Goal: Book appointment/travel/reservation

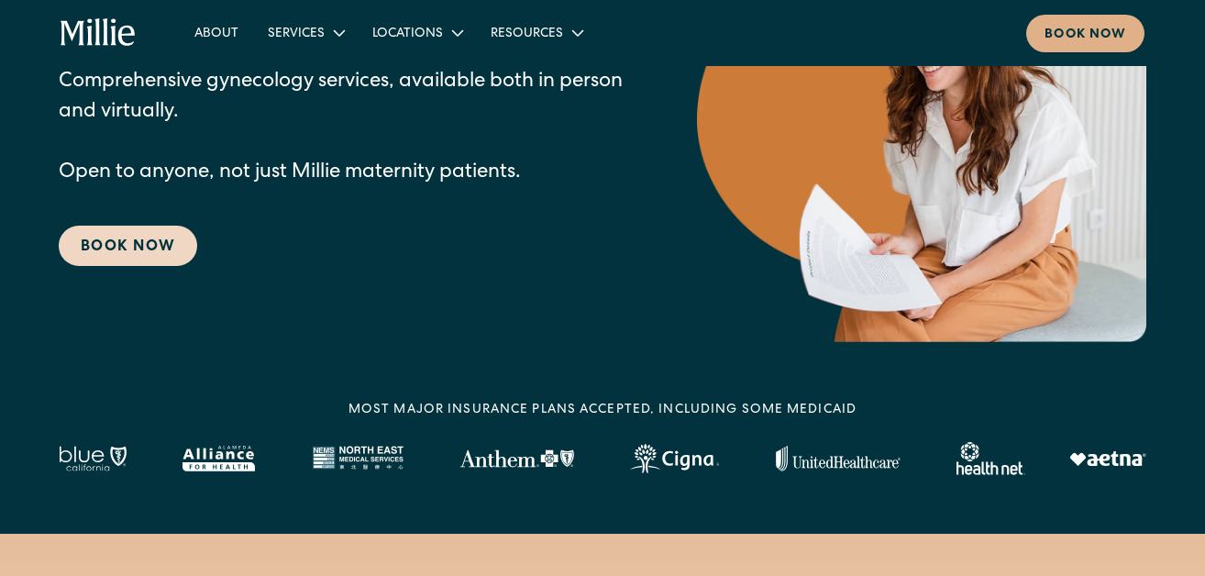
scroll to position [207, 0]
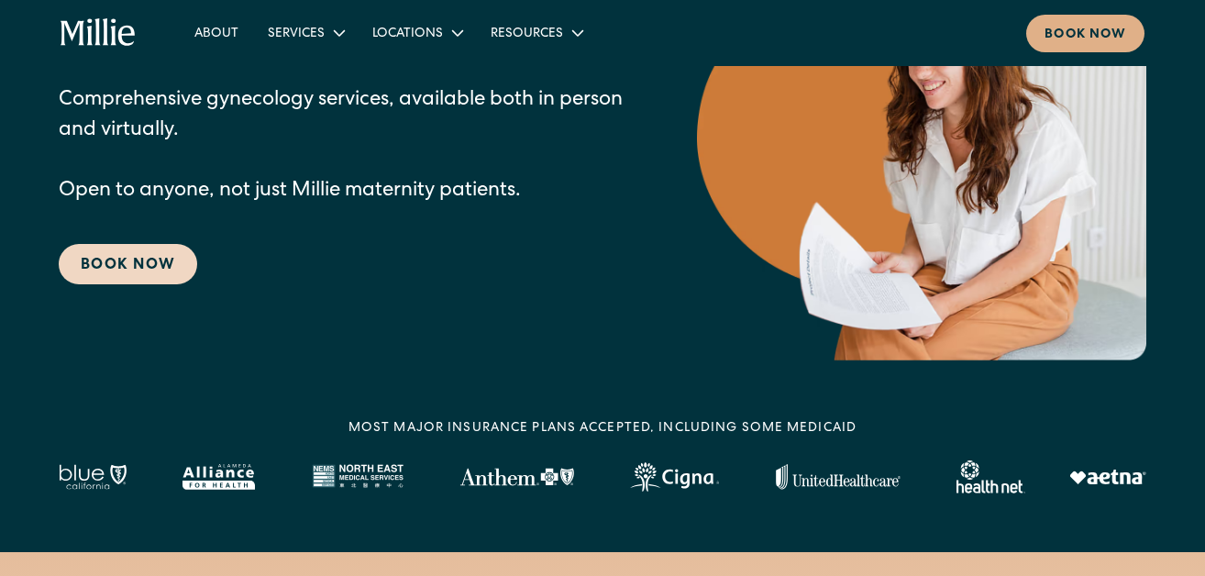
click at [170, 284] on link "Book Now" at bounding box center [128, 264] width 138 height 40
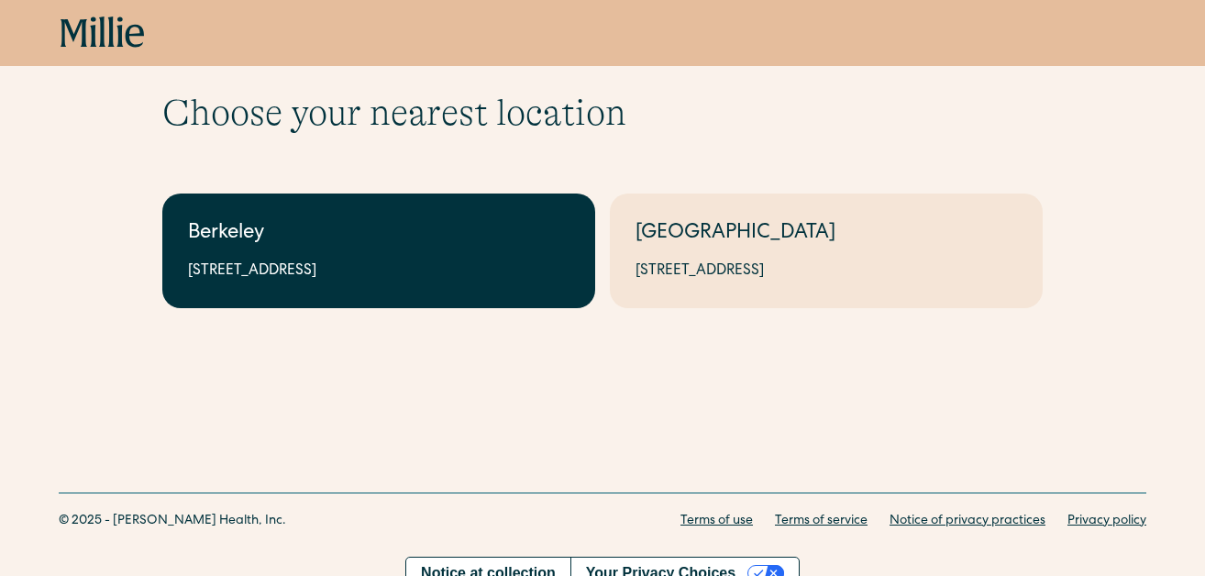
scroll to position [72, 0]
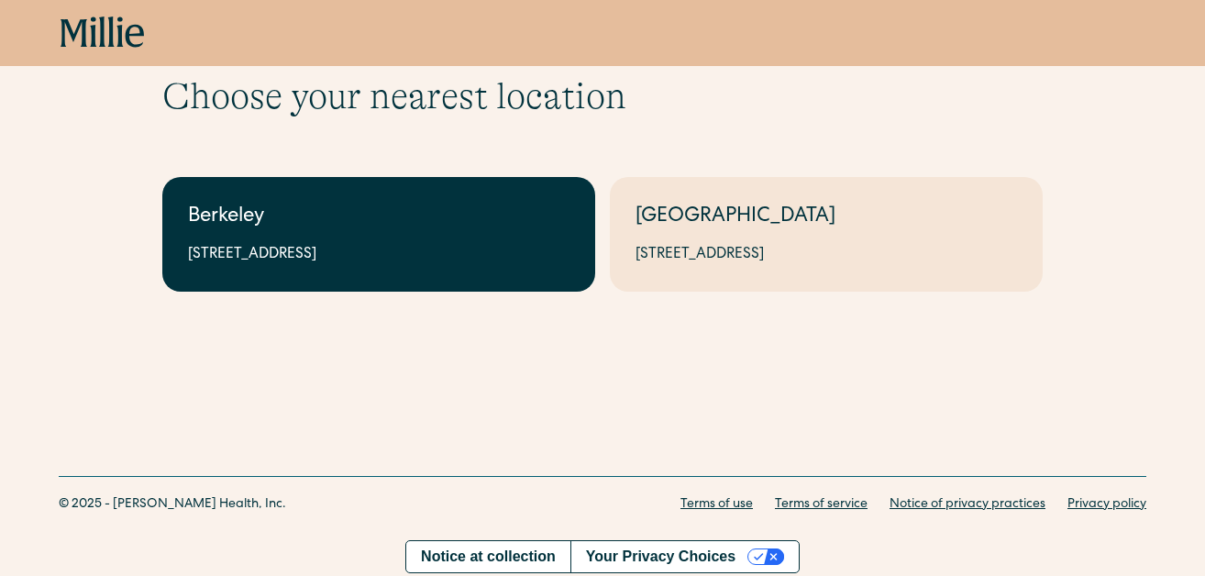
click at [484, 233] on div "Berkeley" at bounding box center [378, 218] width 381 height 30
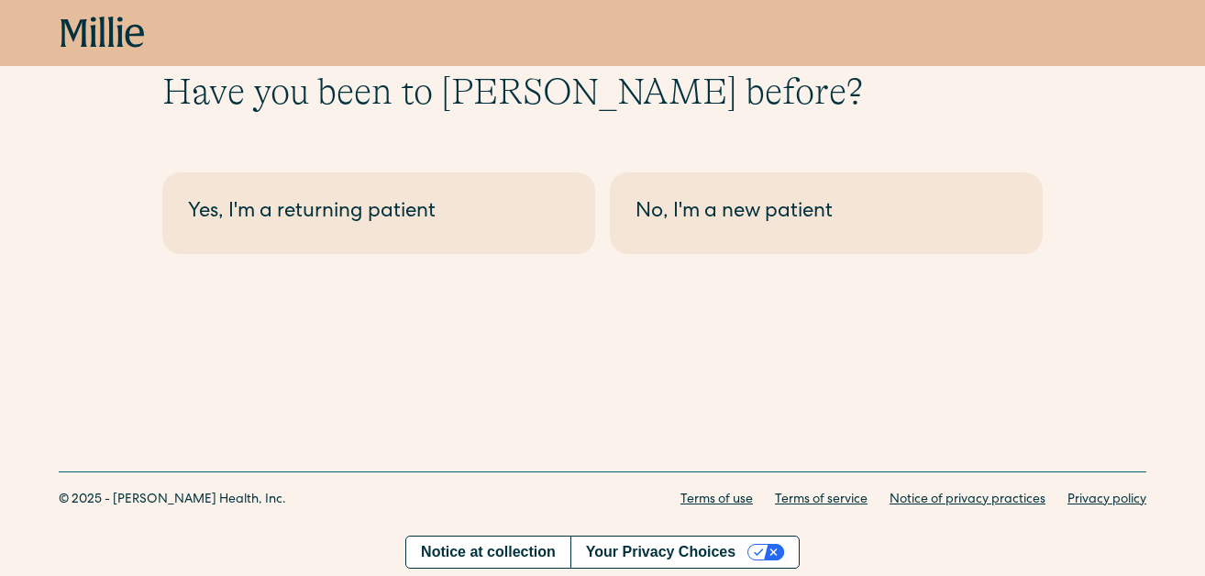
scroll to position [149, 0]
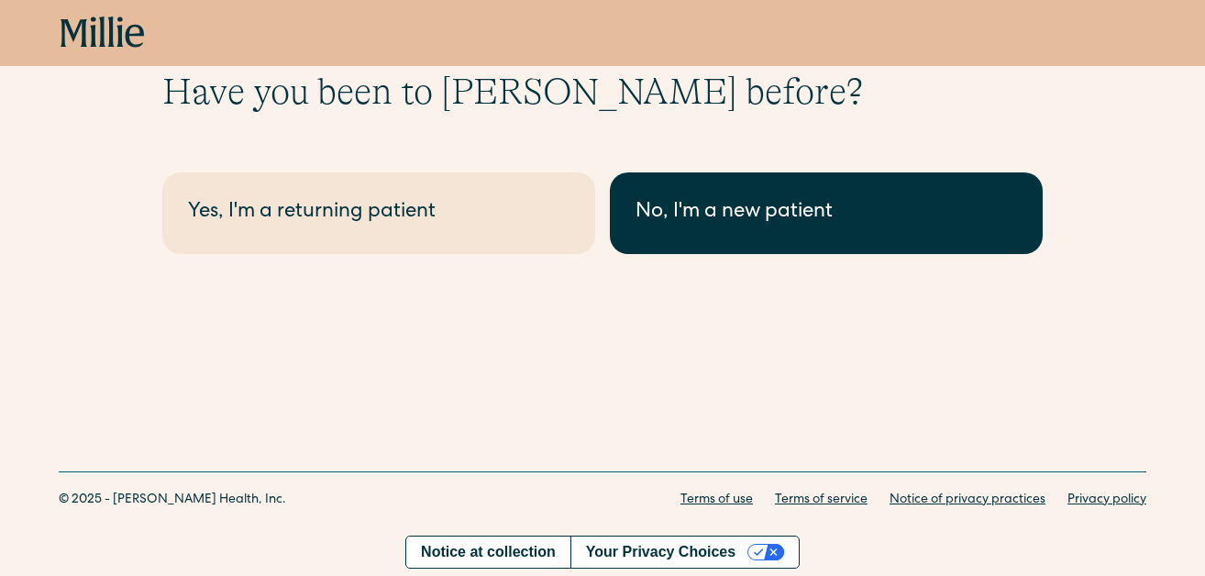
click at [712, 219] on div "No, I'm a new patient" at bounding box center [825, 213] width 381 height 30
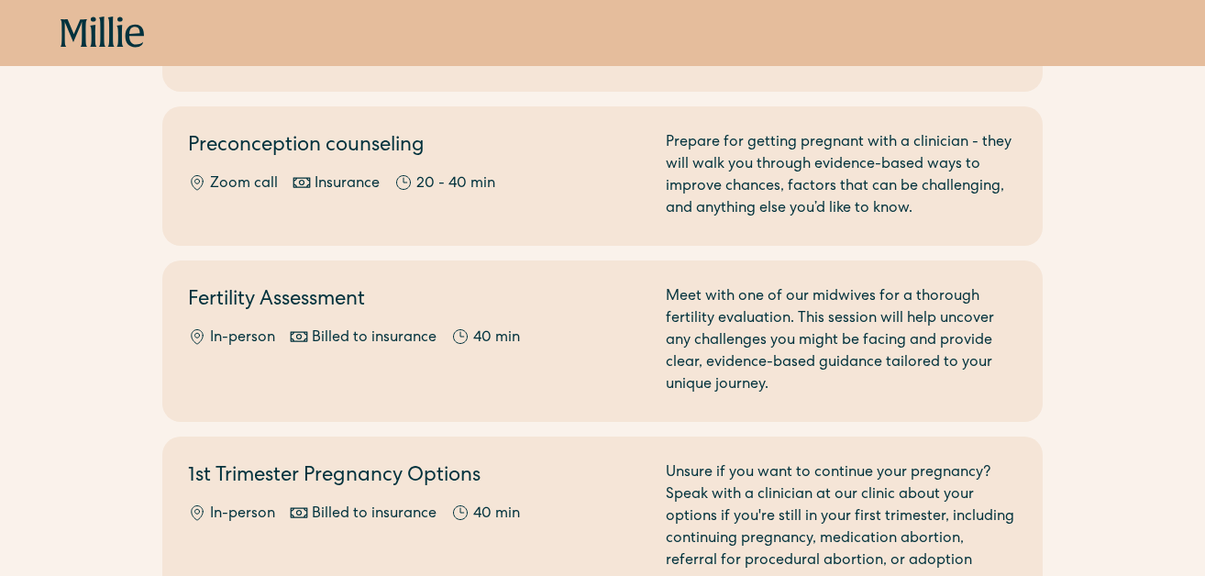
scroll to position [1222, 0]
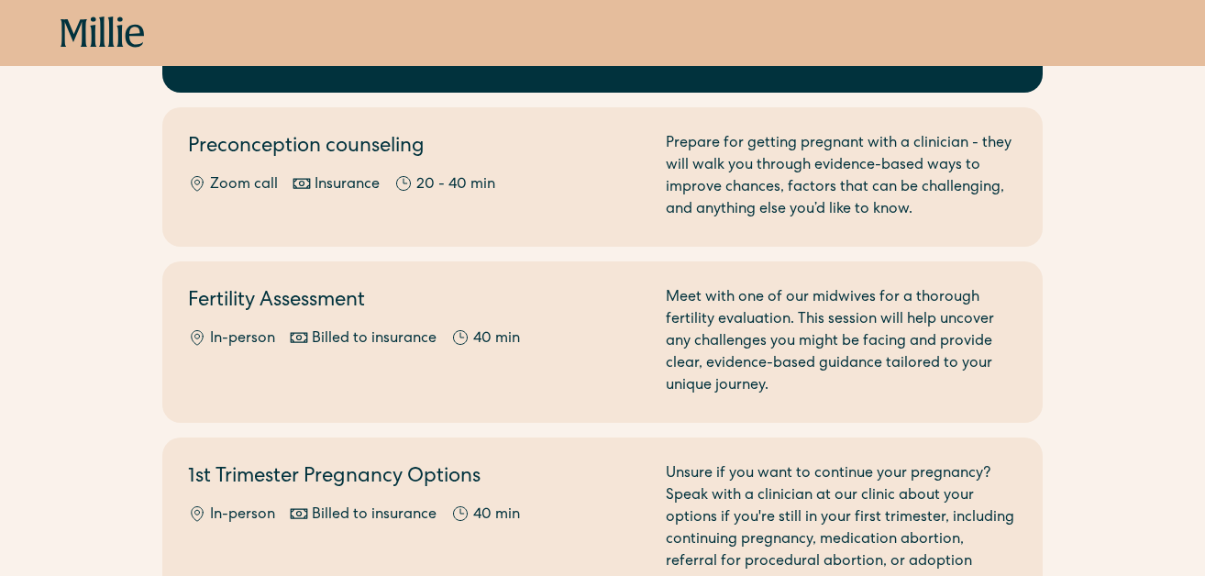
click at [559, 34] on h2 "IUD Birth Control Removal" at bounding box center [416, 19] width 456 height 30
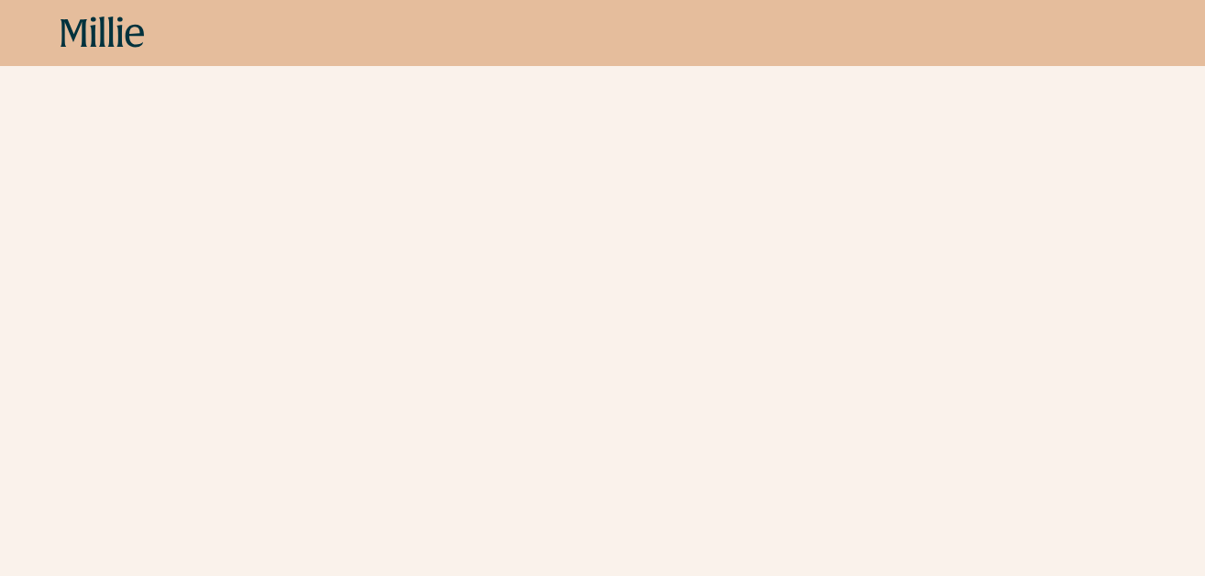
scroll to position [1057, 0]
